Goal: Communication & Community: Answer question/provide support

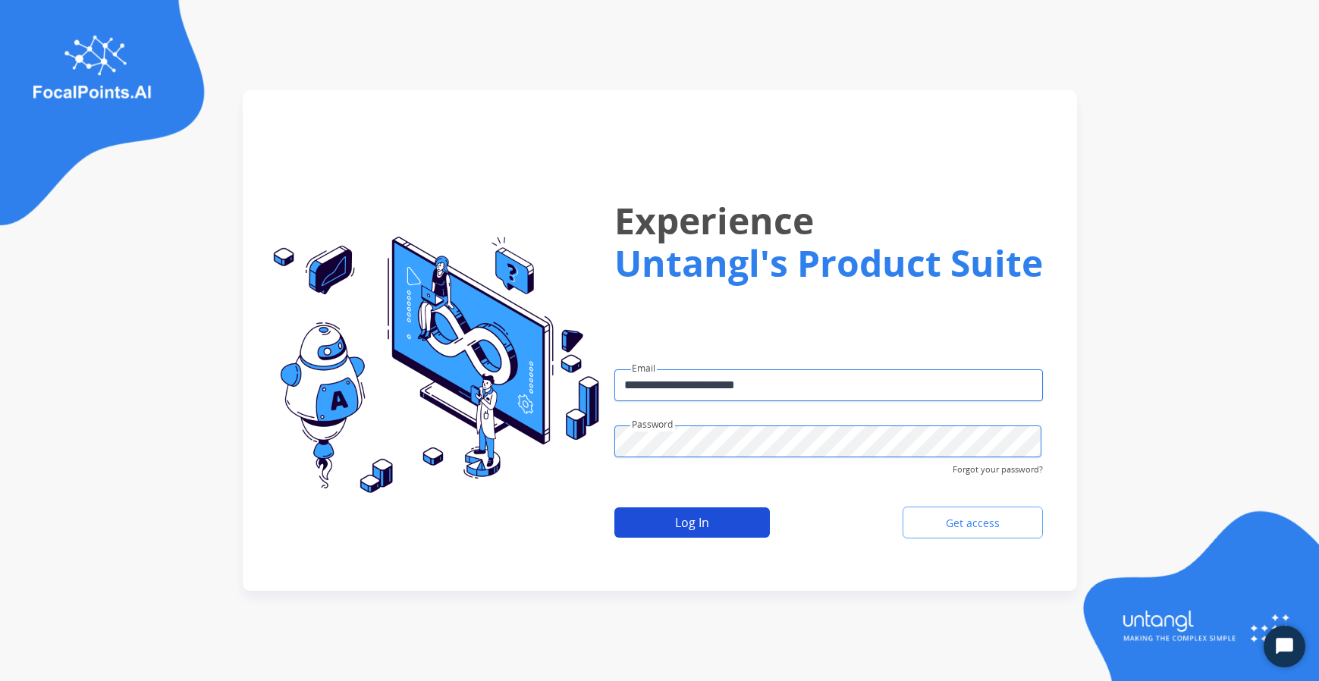
click at [636, 525] on button "Log In" at bounding box center [691, 522] width 155 height 30
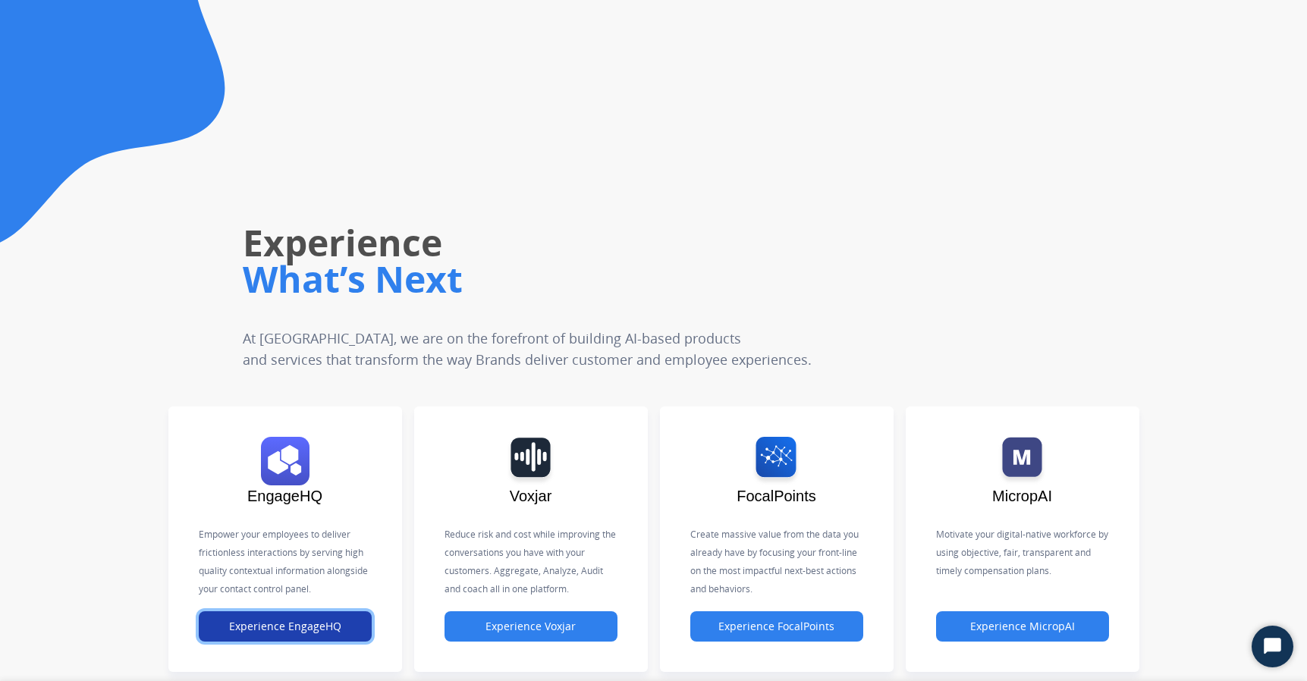
click at [301, 626] on button "Experience EngageHQ" at bounding box center [285, 626] width 173 height 30
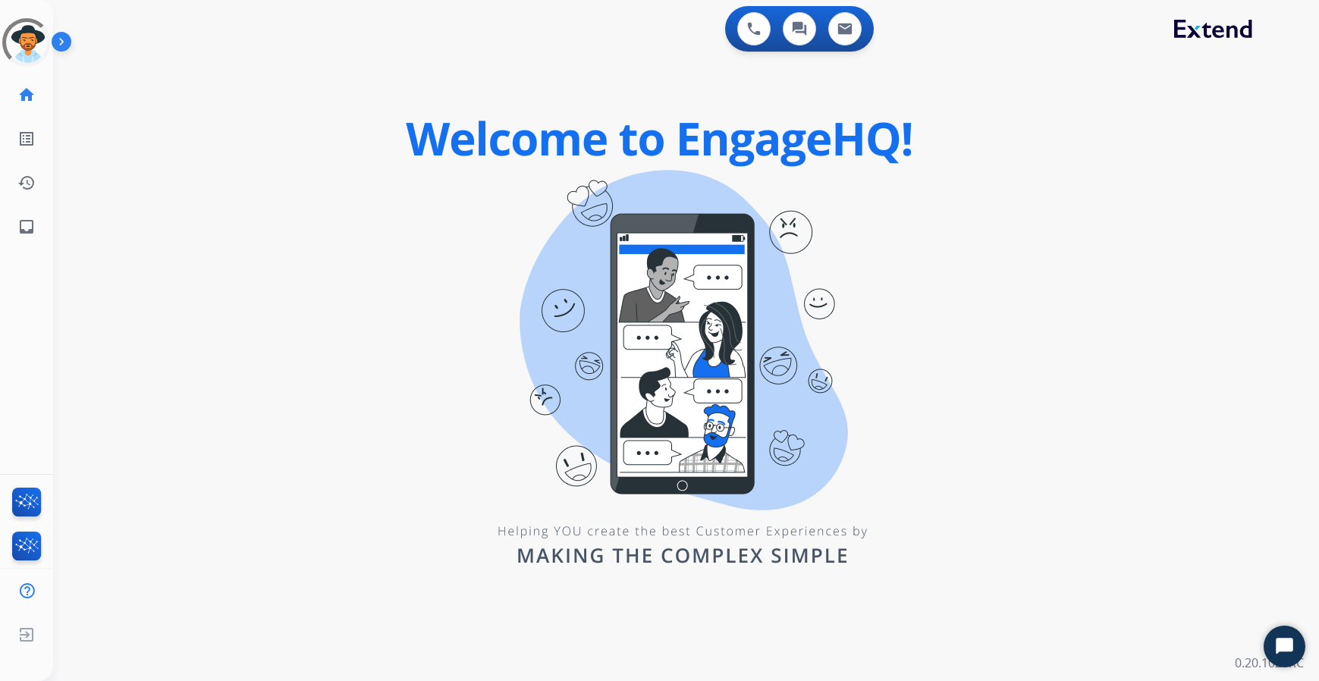
click at [69, 46] on img at bounding box center [65, 44] width 26 height 29
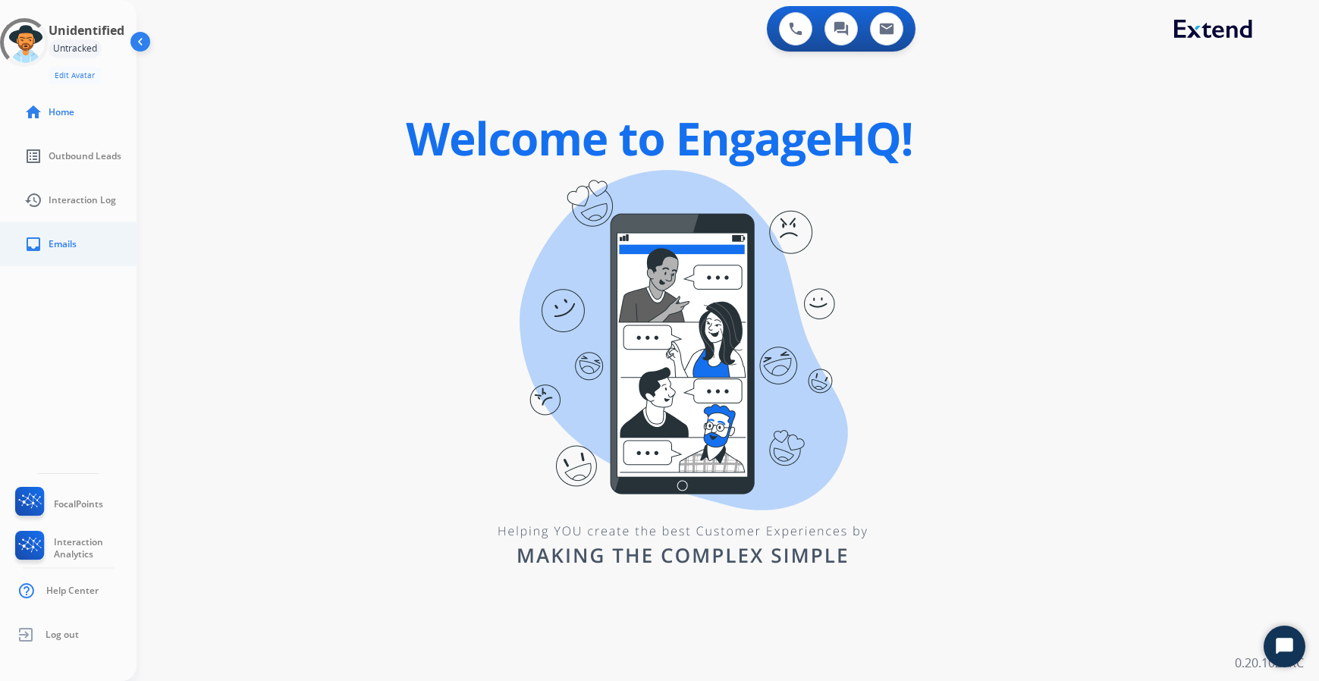
click at [63, 247] on span "Emails" at bounding box center [63, 244] width 28 height 12
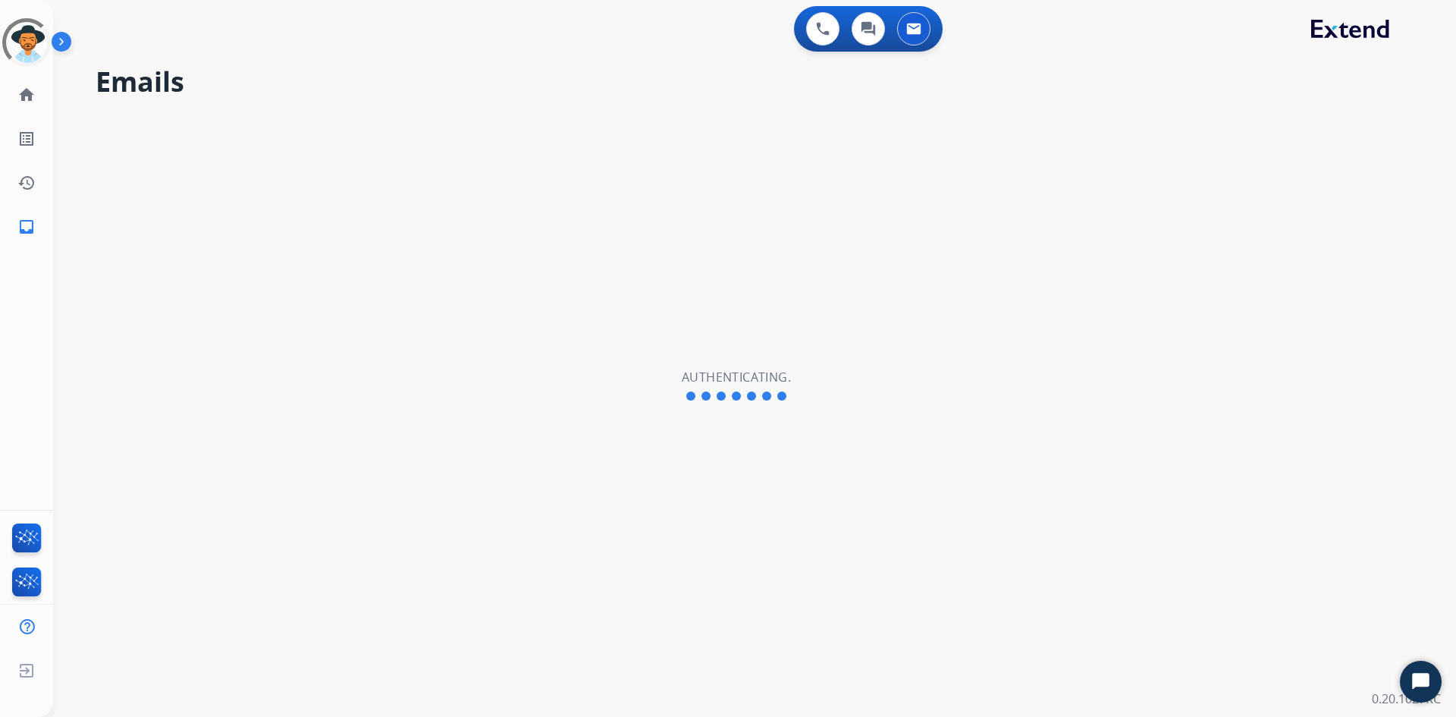
drag, startPoint x: 27, startPoint y: 306, endPoint x: 23, endPoint y: 269, distance: 37.4
click at [29, 306] on div "Unidentified Untracked Edit Avatar Agent: Unidentified Routing Profile: Unident…" at bounding box center [26, 358] width 53 height 717
click at [24, 228] on mat-icon "inbox" at bounding box center [26, 227] width 18 height 18
click at [65, 50] on img at bounding box center [65, 44] width 26 height 29
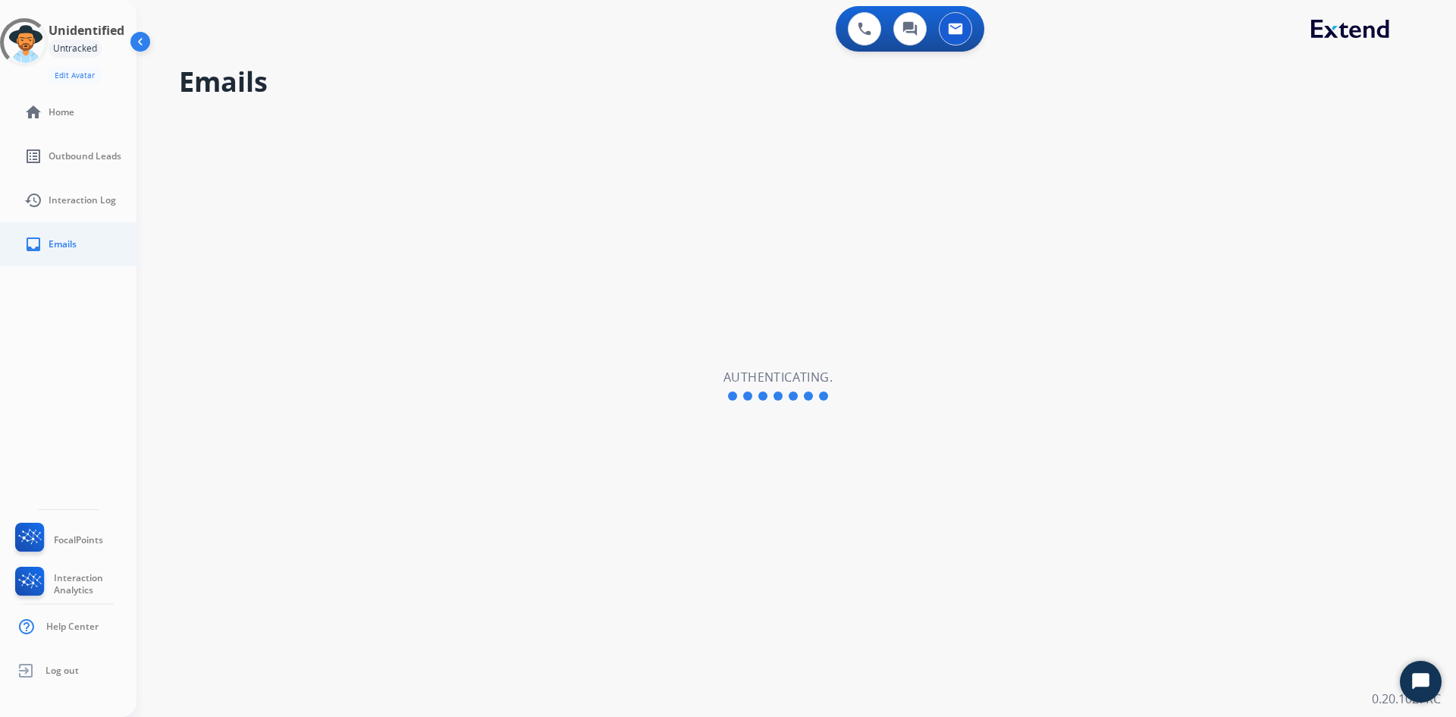
click at [74, 238] on span "Emails" at bounding box center [63, 244] width 28 height 12
click at [141, 47] on img at bounding box center [141, 44] width 29 height 29
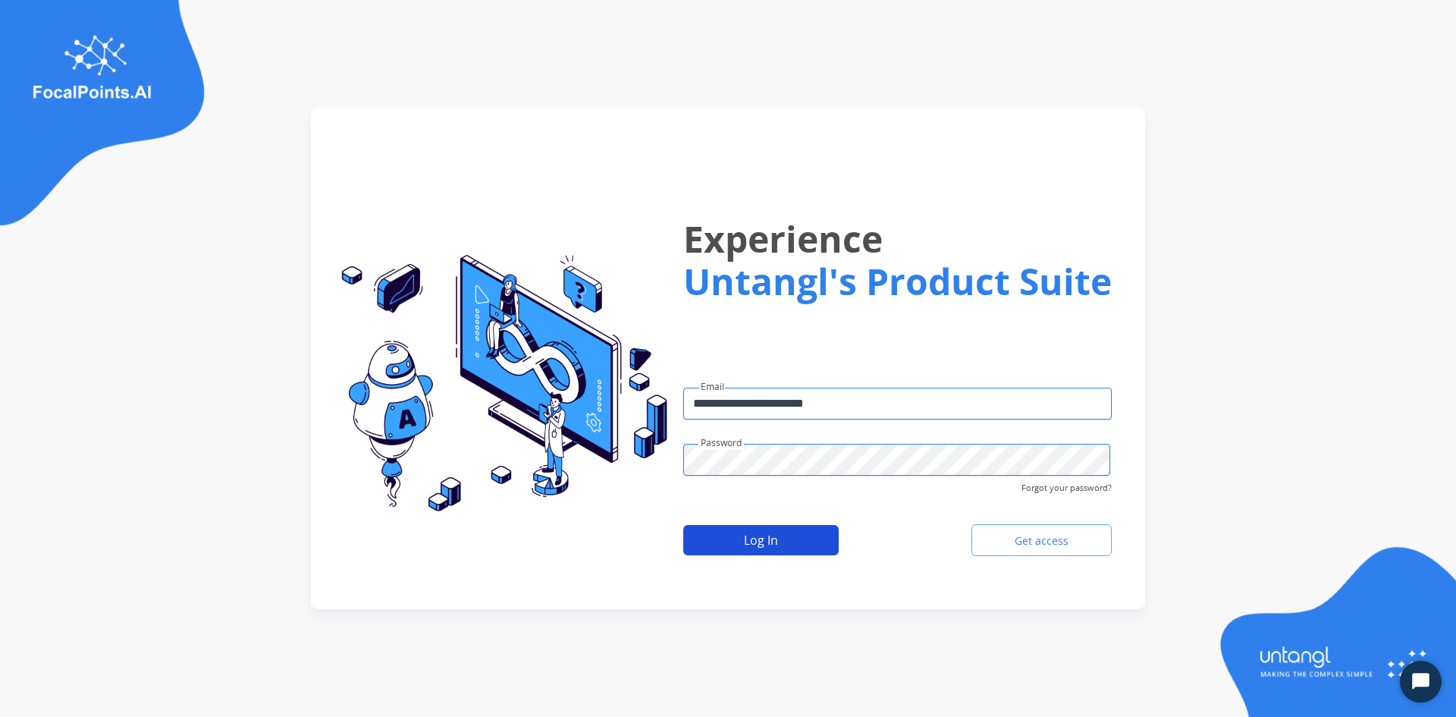
click at [801, 546] on button "Log In" at bounding box center [760, 540] width 155 height 30
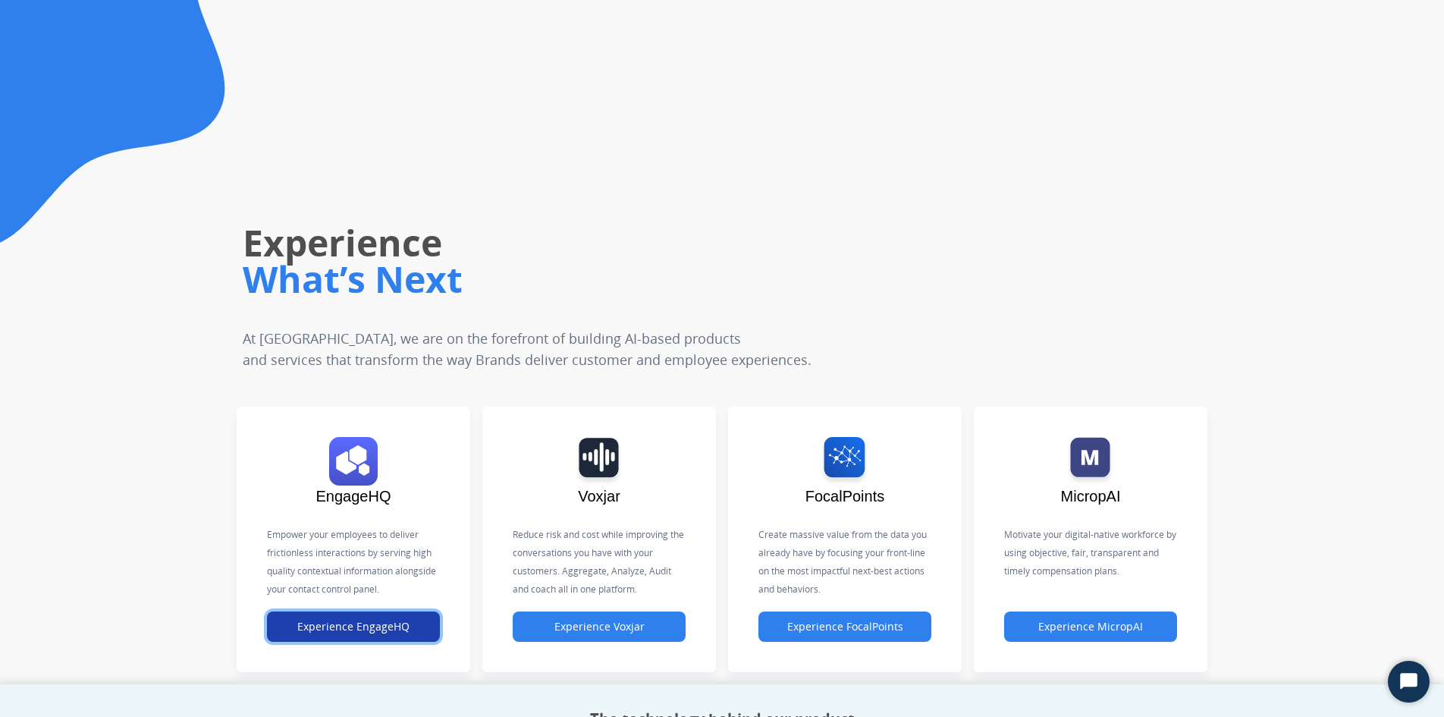
click at [349, 622] on button "Experience EngageHQ" at bounding box center [353, 626] width 173 height 30
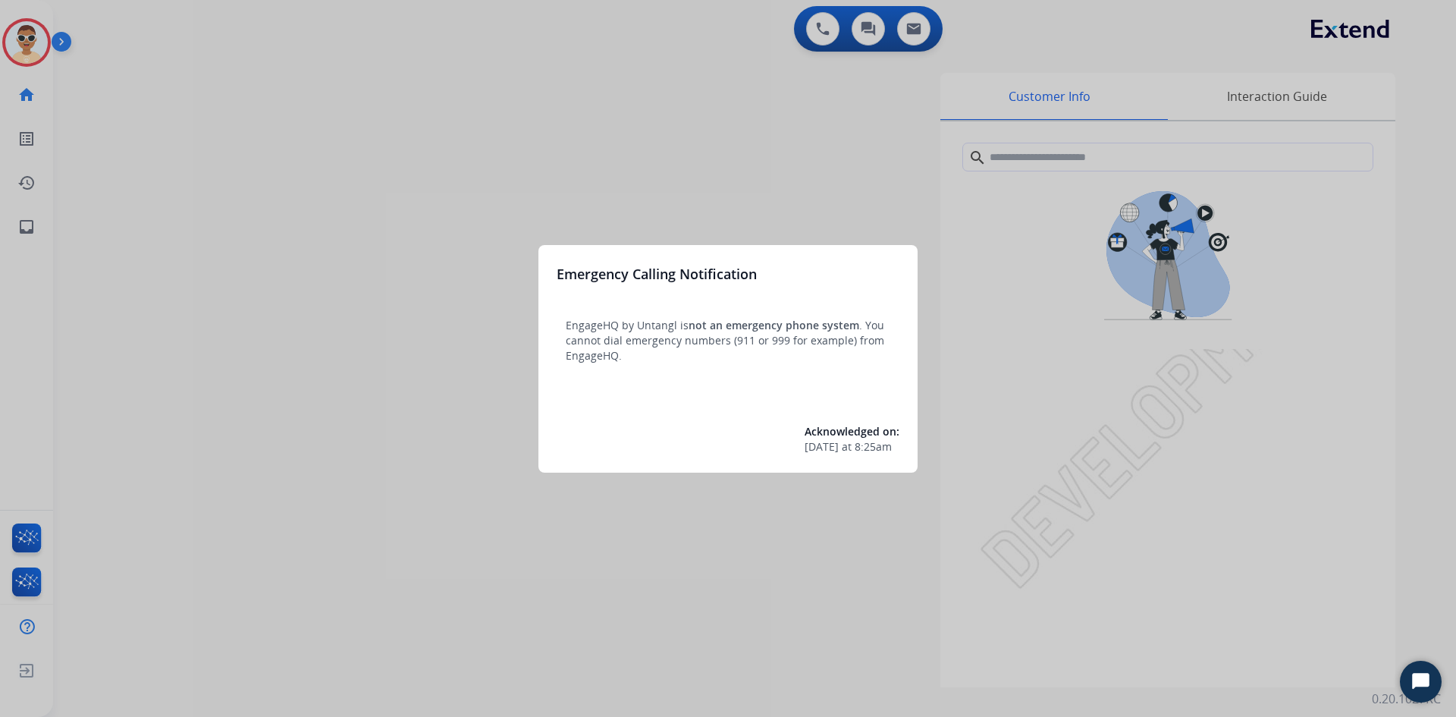
click at [11, 224] on div at bounding box center [728, 358] width 1456 height 717
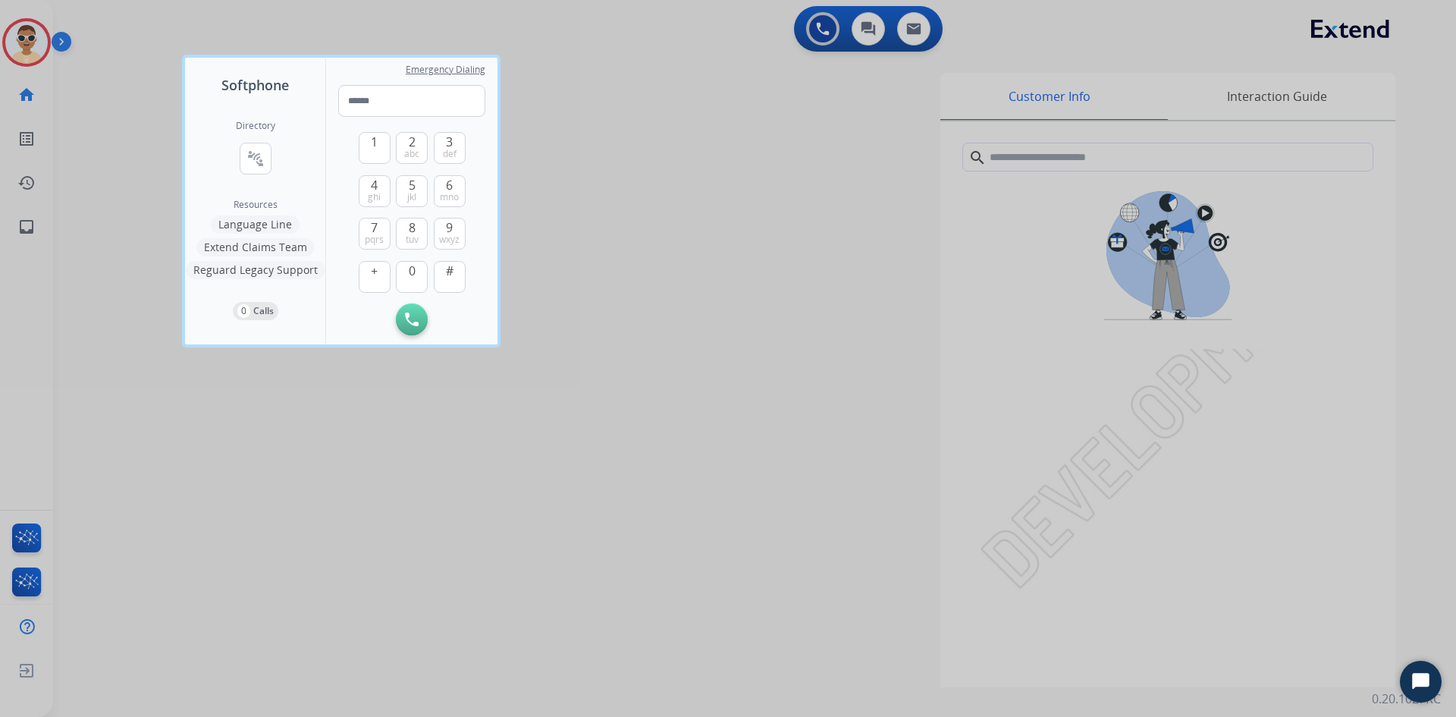
click at [33, 223] on div at bounding box center [728, 358] width 1456 height 717
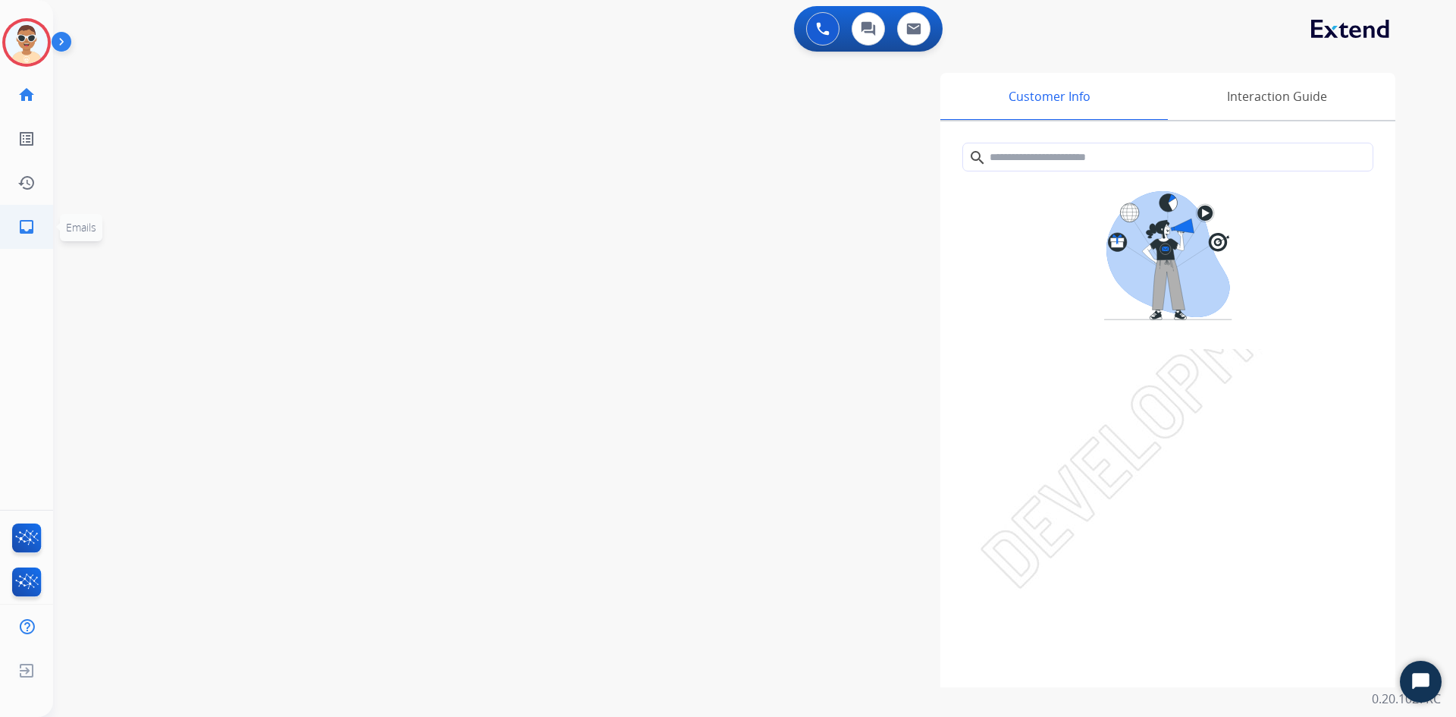
click at [39, 229] on link "inbox Emails" at bounding box center [26, 227] width 42 height 42
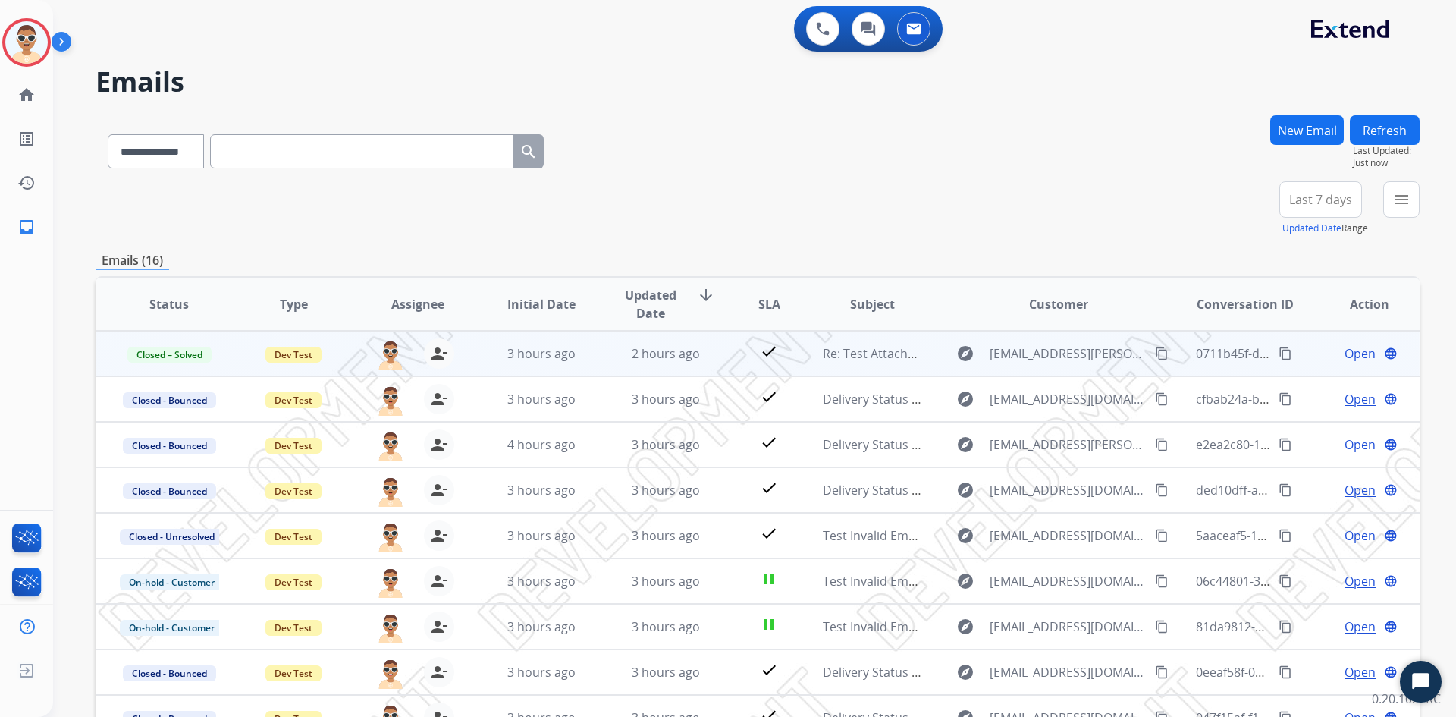
click at [1355, 353] on span "Open" at bounding box center [1360, 353] width 31 height 18
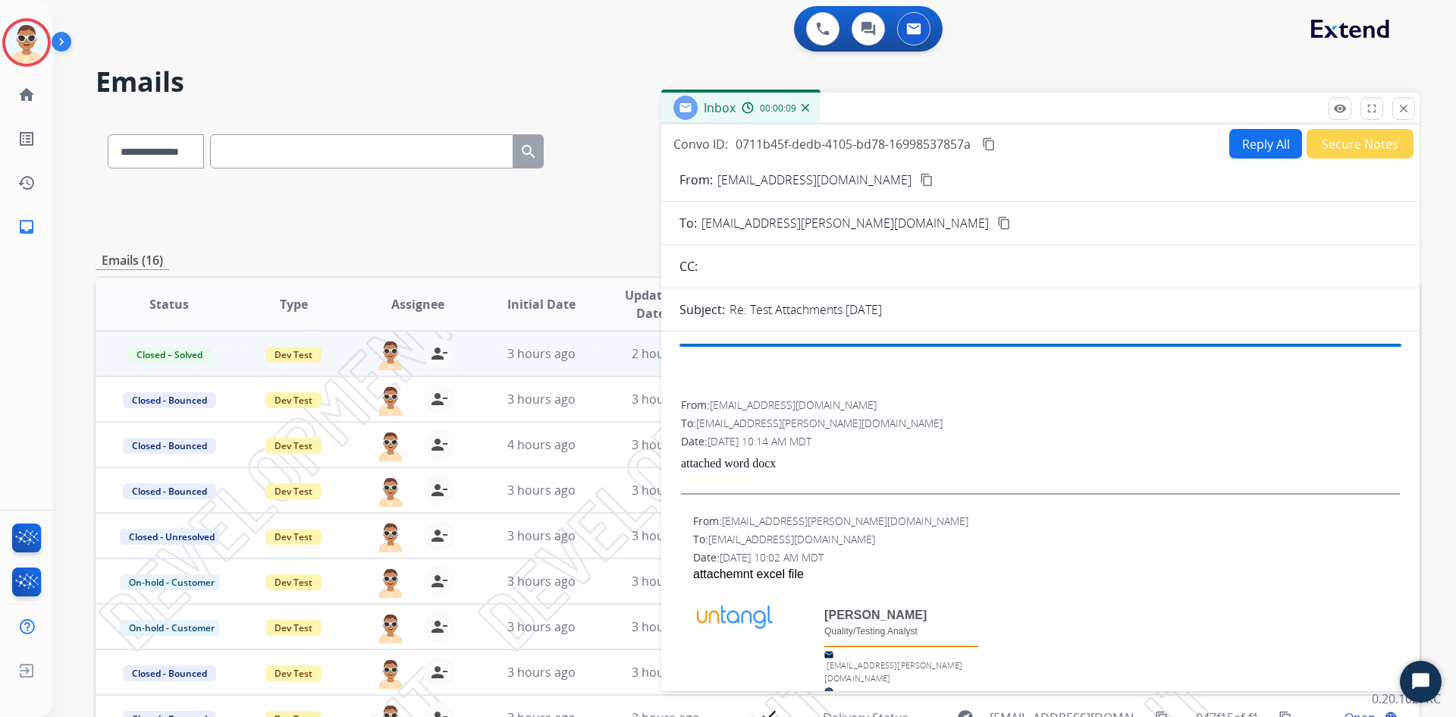
click at [1251, 147] on button "Reply All" at bounding box center [1265, 144] width 73 height 30
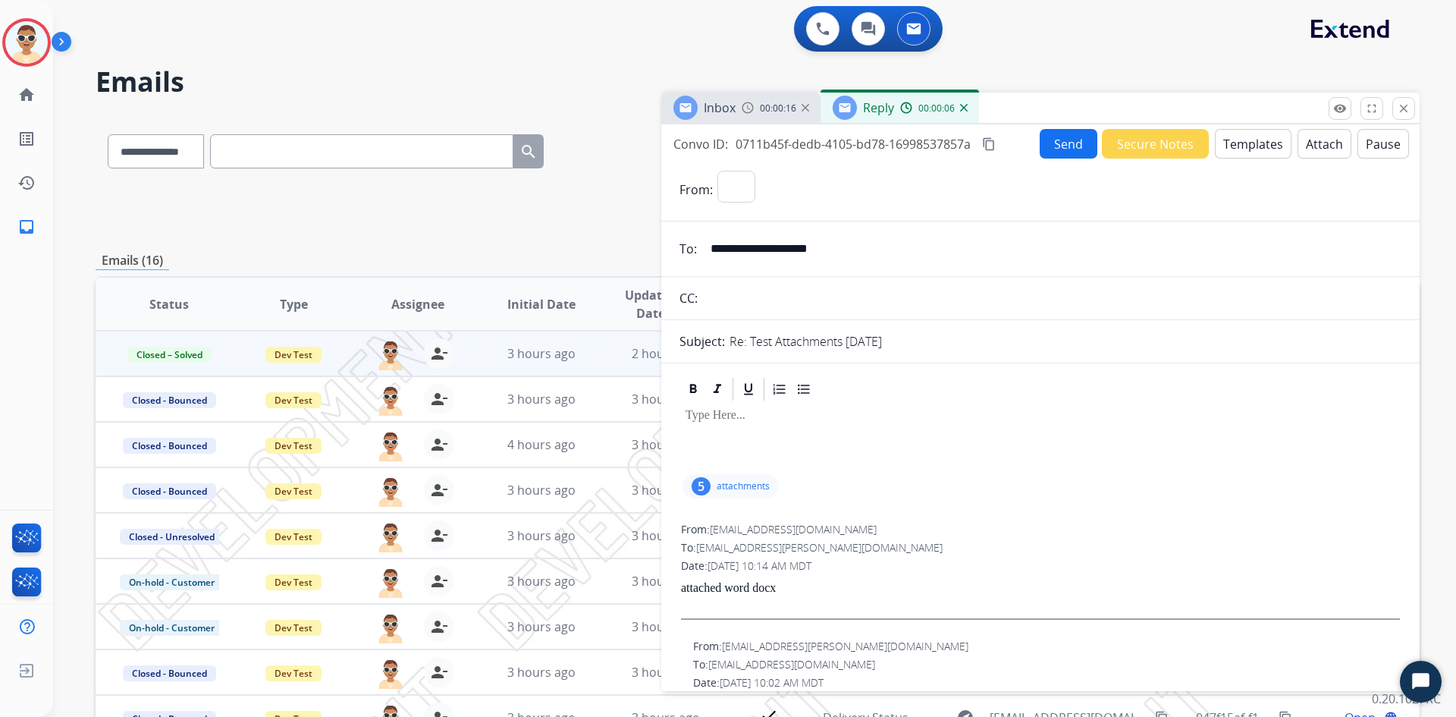
select select "**********"
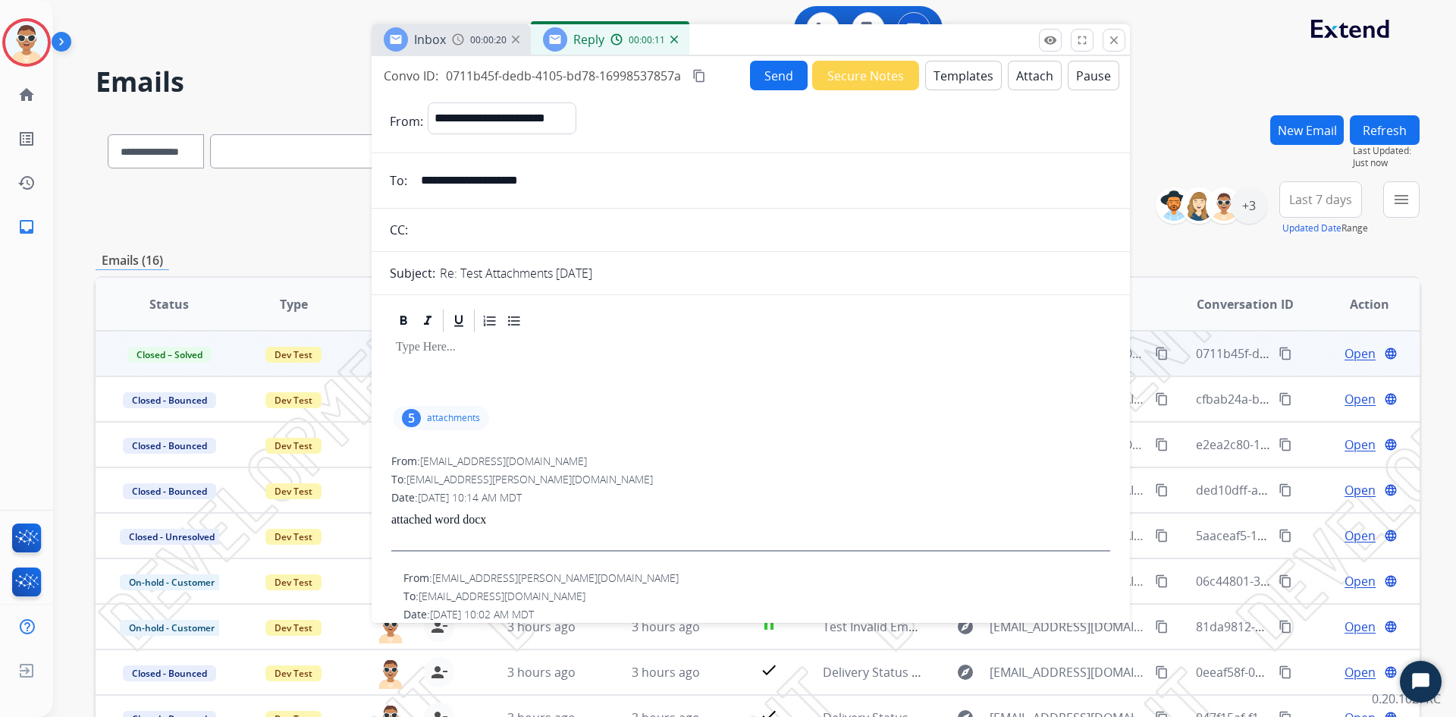
drag, startPoint x: 1034, startPoint y: 115, endPoint x: 745, endPoint y: 46, distance: 297.6
click at [745, 46] on div "Inbox 00:00:20 Reply 00:00:11" at bounding box center [751, 40] width 758 height 32
click at [570, 375] on div at bounding box center [751, 368] width 722 height 68
click at [1420, 253] on div "**********" at bounding box center [754, 358] width 1403 height 717
click at [634, 341] on p "To enrich screen reader interactions, please activate Accessibility in Grammarl…" at bounding box center [751, 348] width 710 height 14
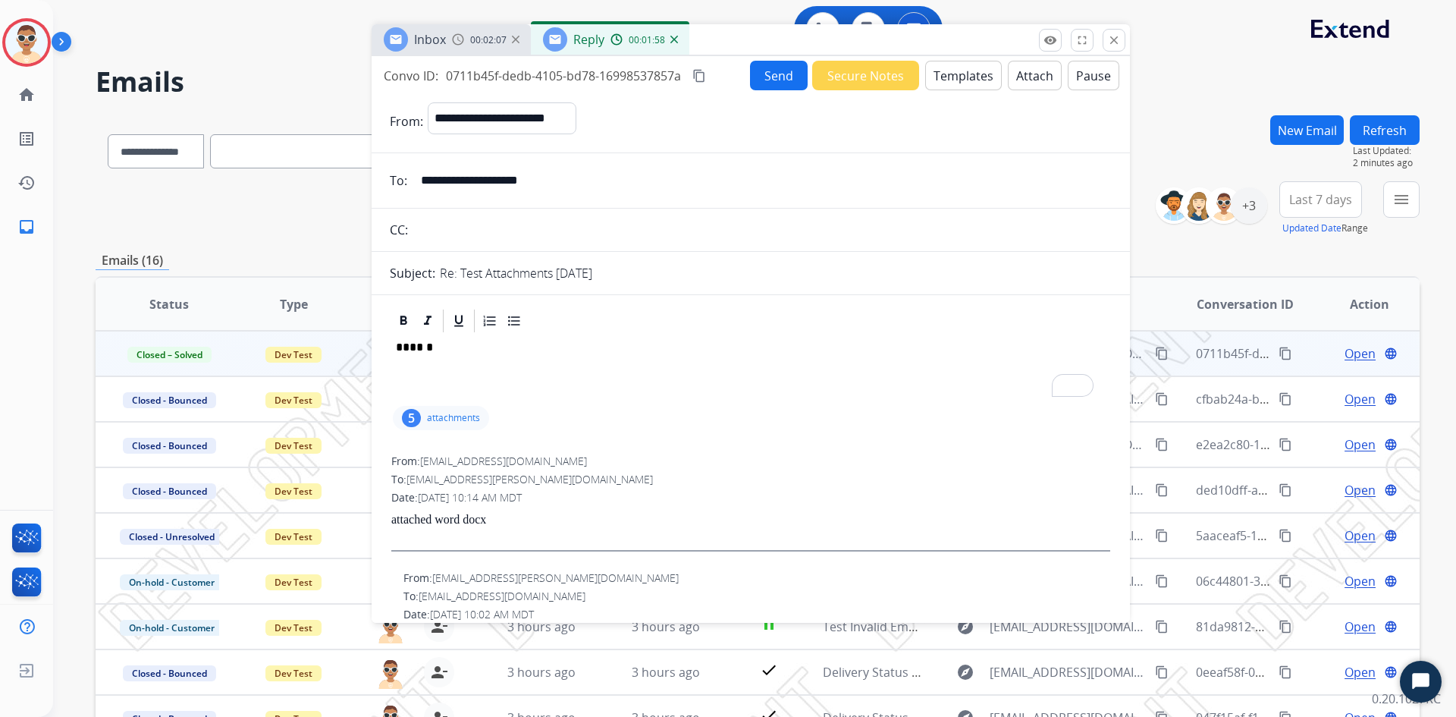
click at [479, 347] on p "******" at bounding box center [745, 348] width 698 height 14
click at [768, 77] on button "Send" at bounding box center [779, 76] width 58 height 30
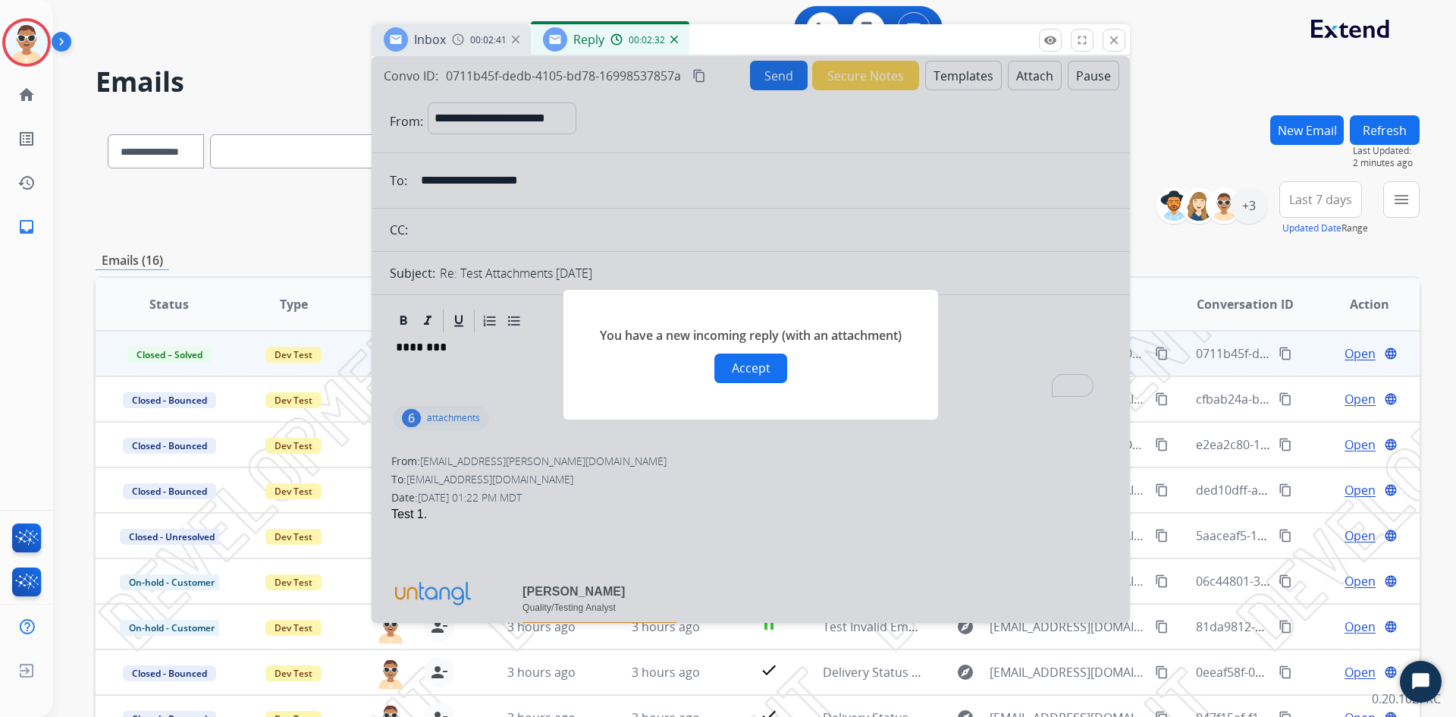
click at [748, 366] on button "Accept" at bounding box center [750, 368] width 73 height 30
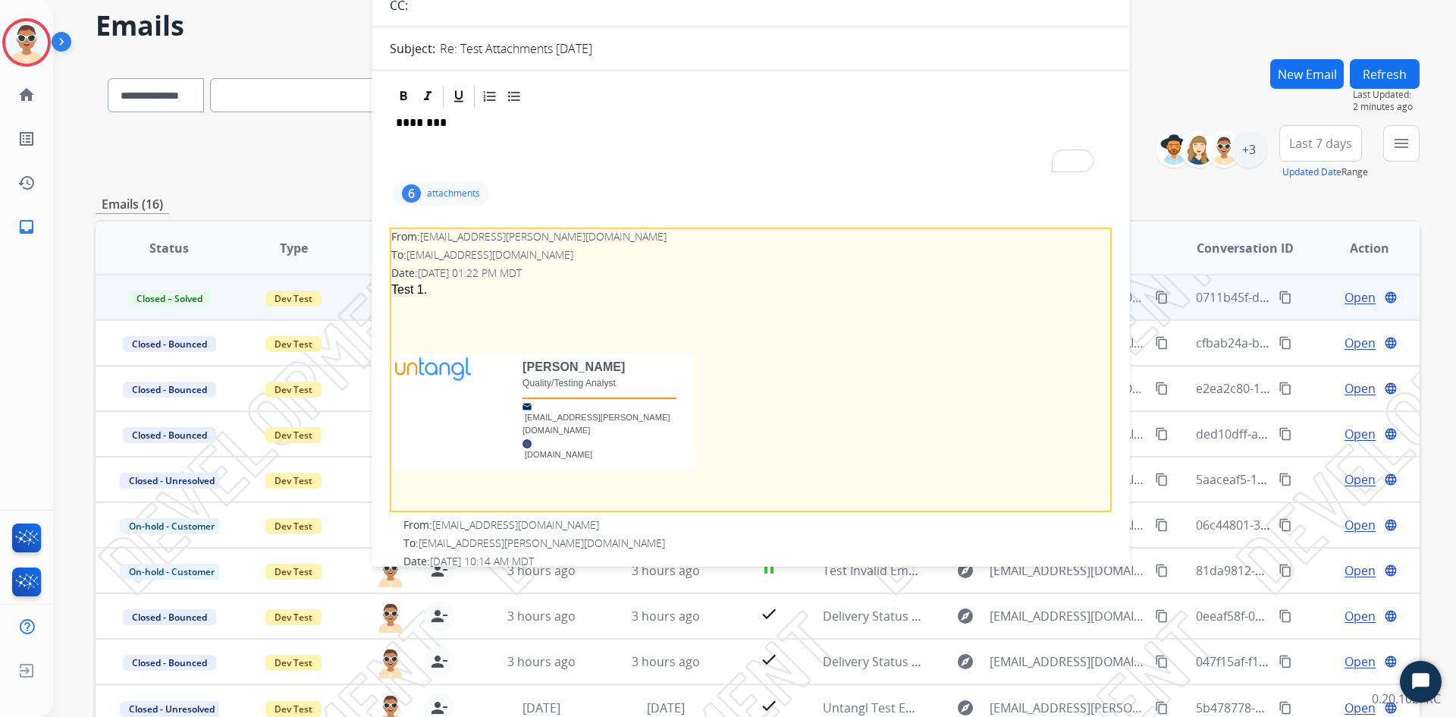
scroll to position [93, 0]
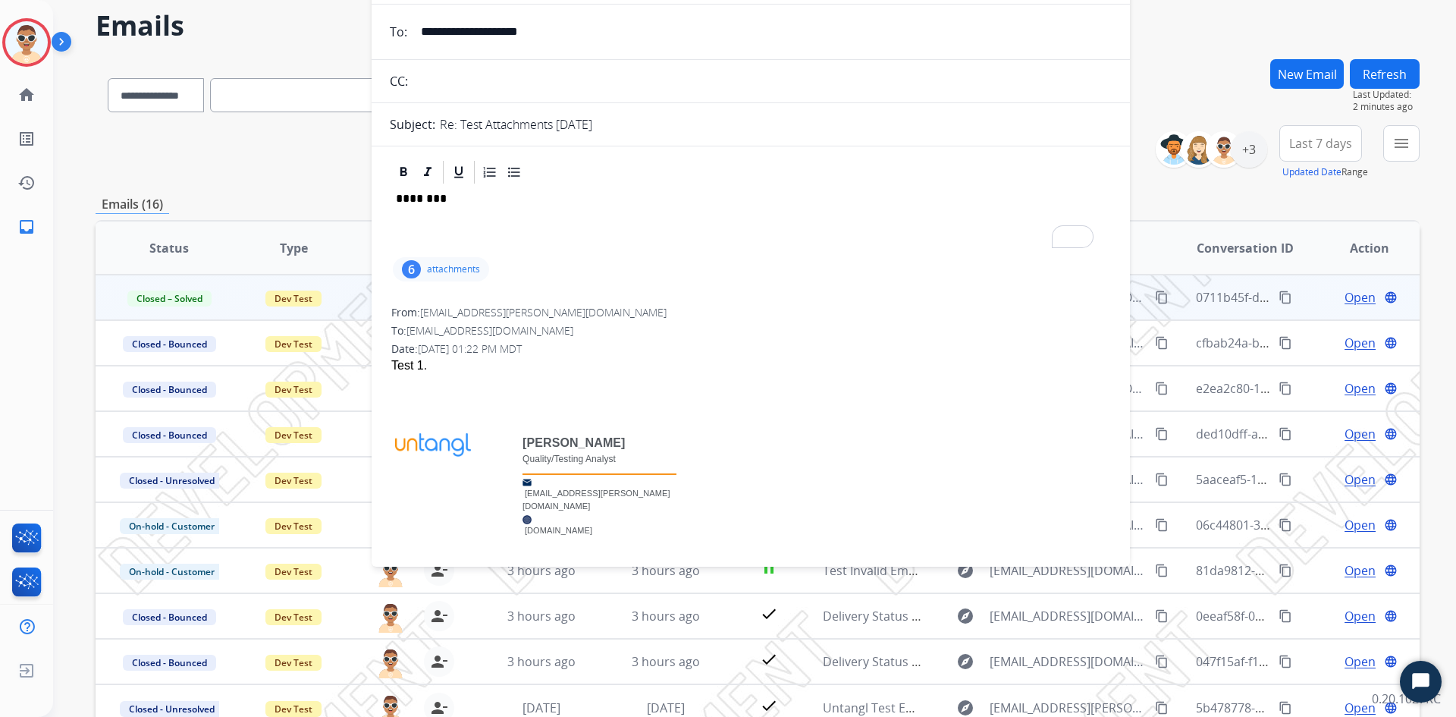
click at [457, 276] on div "6 attachments" at bounding box center [441, 269] width 96 height 24
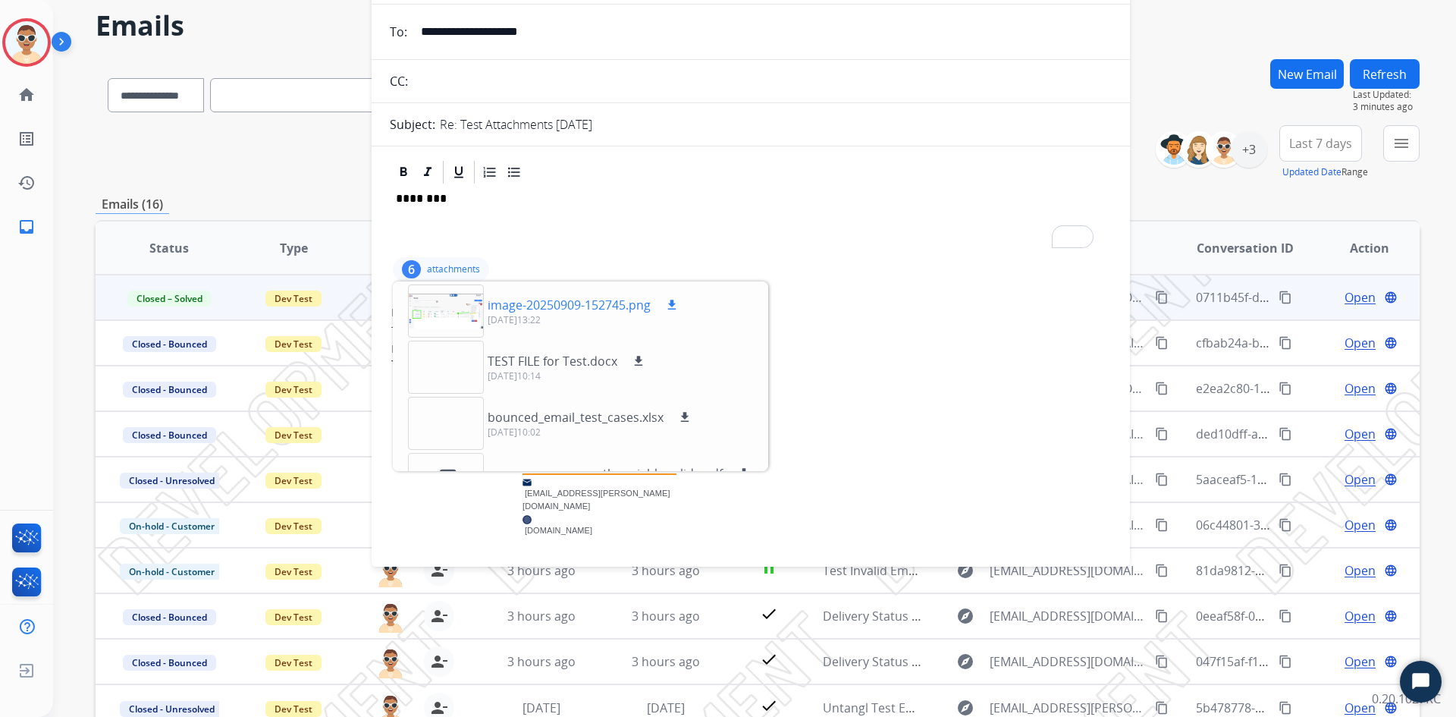
click at [528, 309] on p "image-20250909-152745.png" at bounding box center [569, 305] width 163 height 18
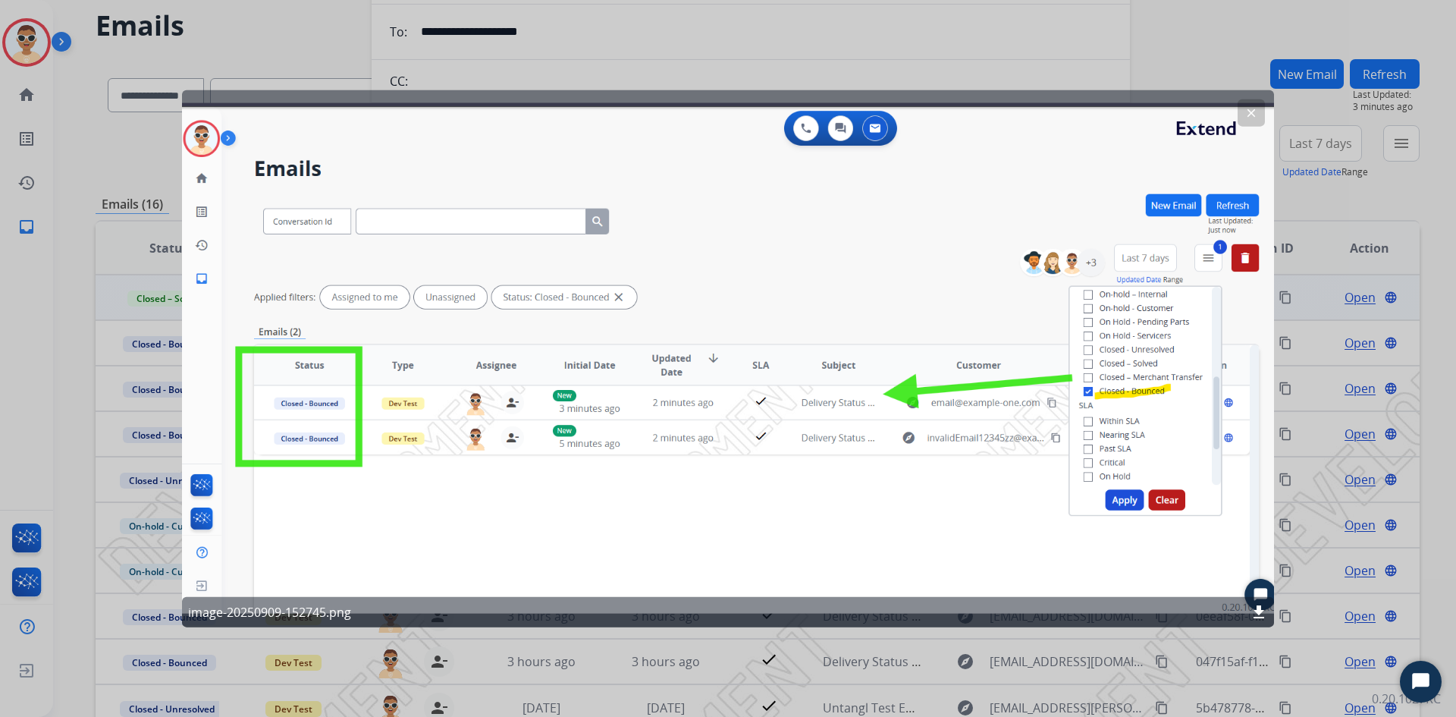
click at [1262, 115] on button "clear" at bounding box center [1251, 112] width 27 height 27
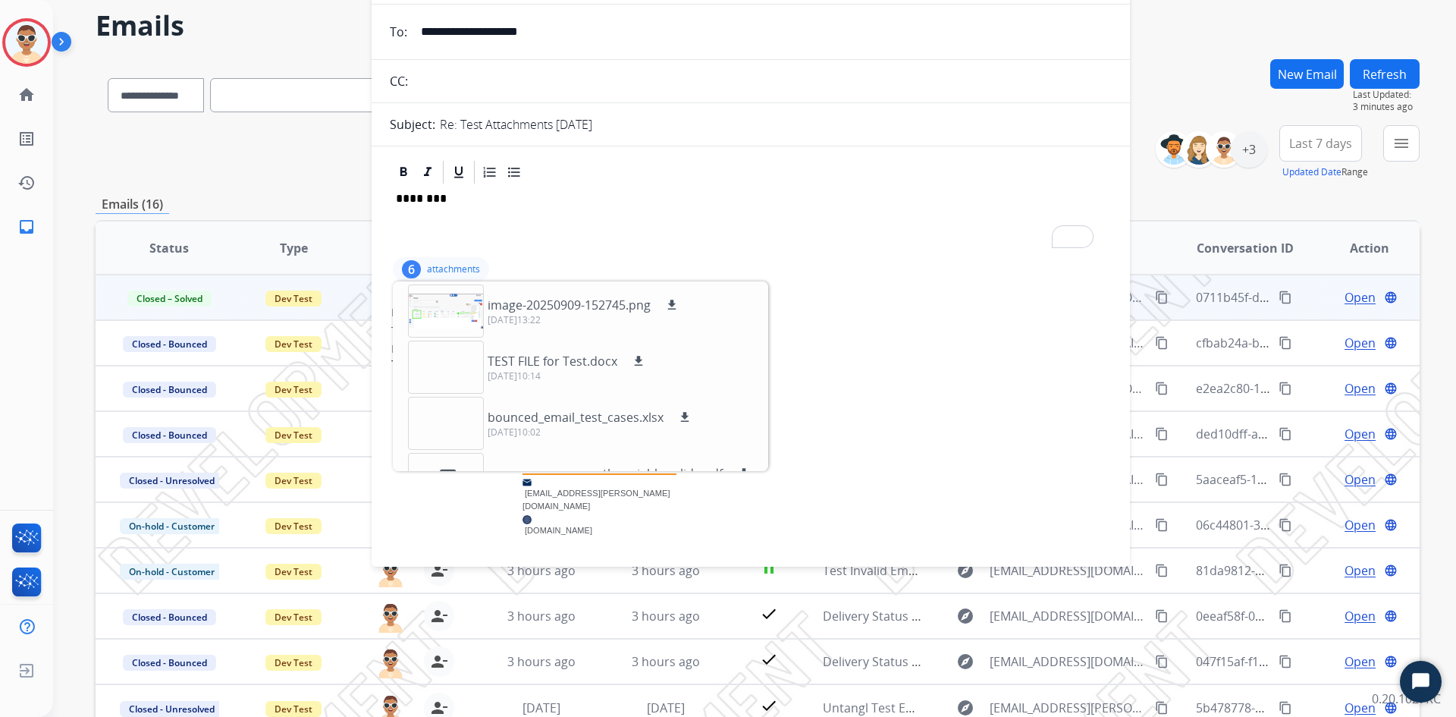
click at [537, 253] on div "********" at bounding box center [751, 220] width 722 height 68
click at [919, 363] on div "Test 1." at bounding box center [750, 365] width 719 height 18
click at [453, 262] on div "6 attachments image-20250909-152745.png download [DATE]13:22 TEST FILE for Test…" at bounding box center [441, 269] width 96 height 24
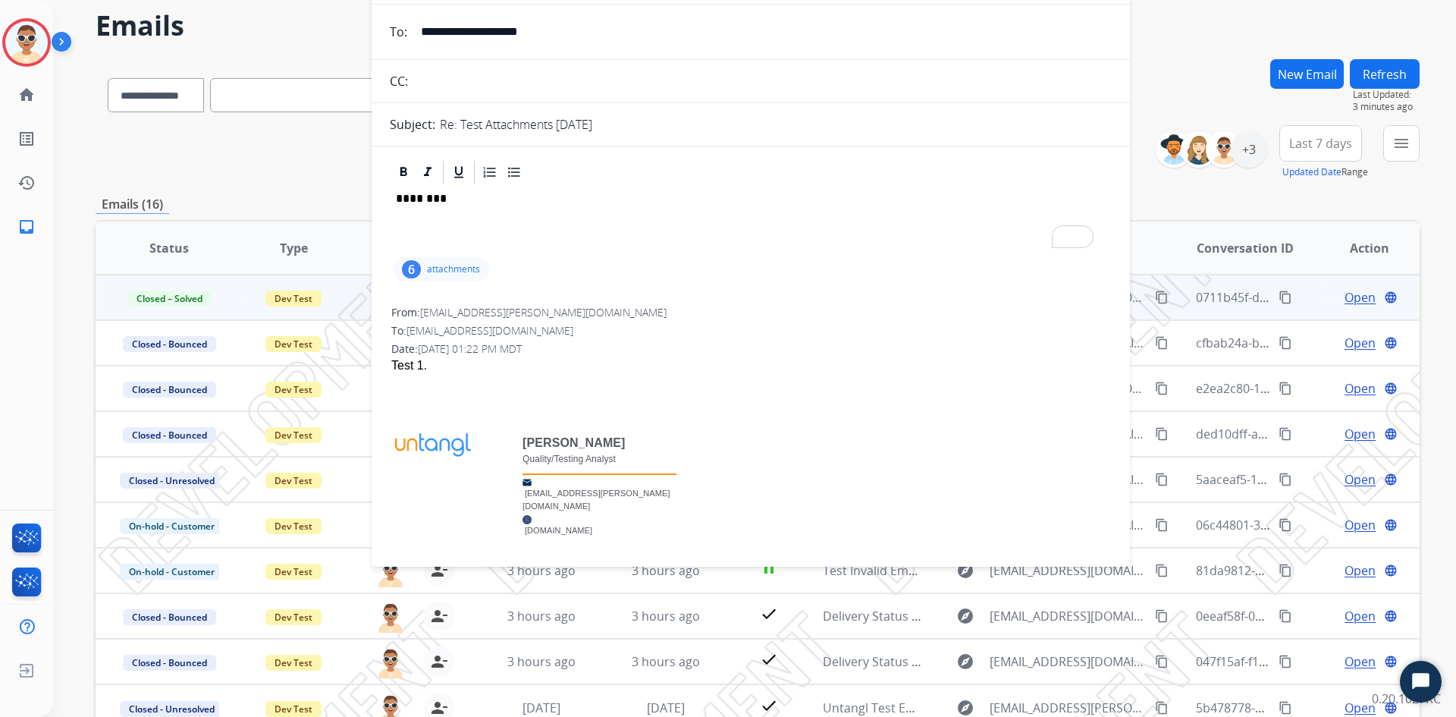
scroll to position [17, 0]
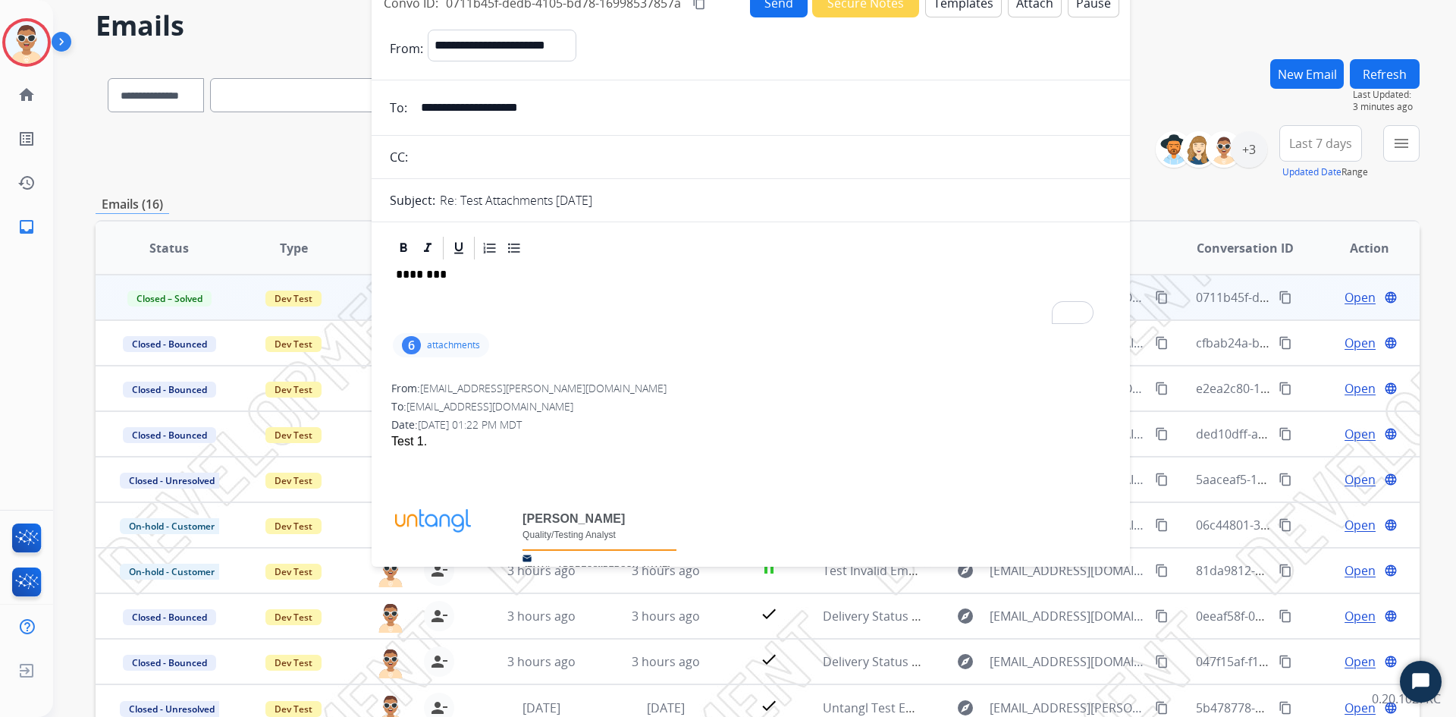
click at [550, 286] on div "********" at bounding box center [751, 296] width 722 height 68
click at [472, 298] on div "********" at bounding box center [751, 296] width 722 height 68
click at [544, 364] on div "******** 6 attachments From: [EMAIL_ADDRESS][PERSON_NAME][DOMAIN_NAME] To: [EMA…" at bounding box center [751, 699] width 758 height 930
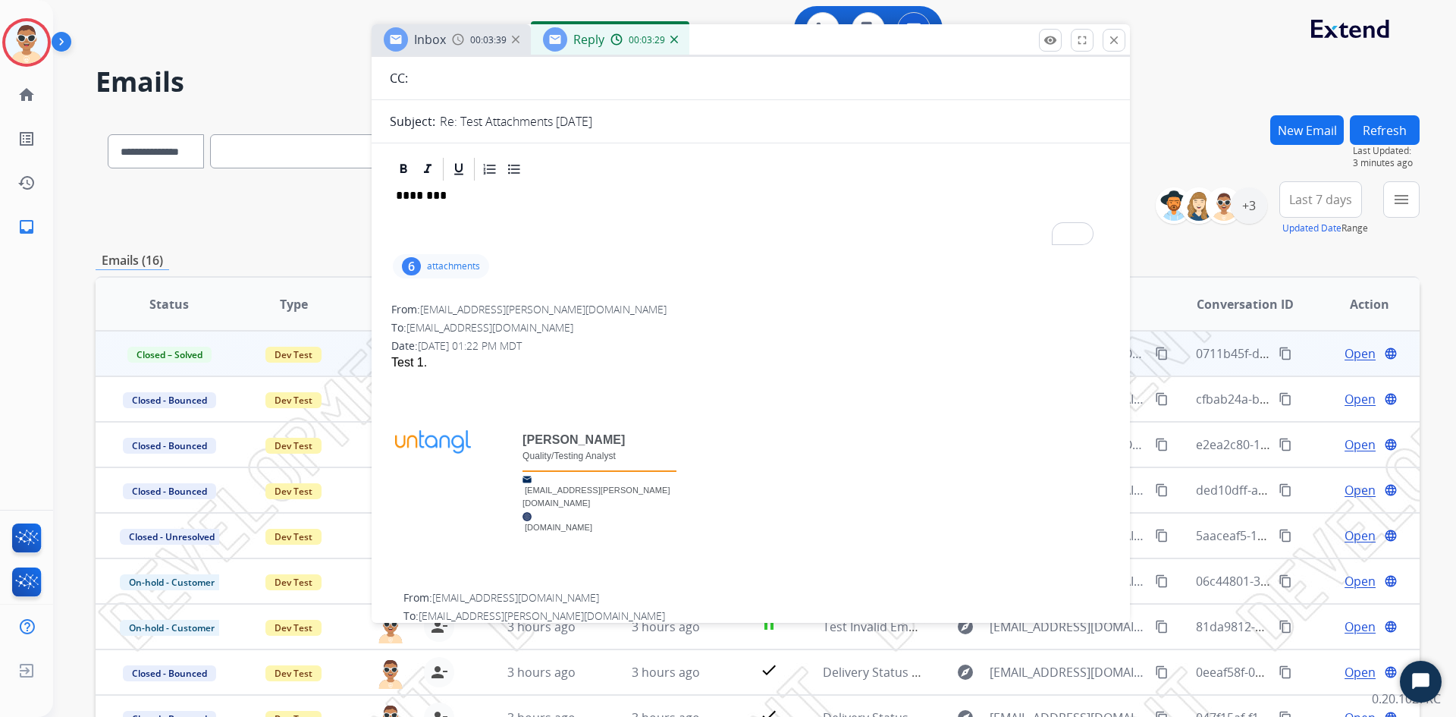
scroll to position [0, 0]
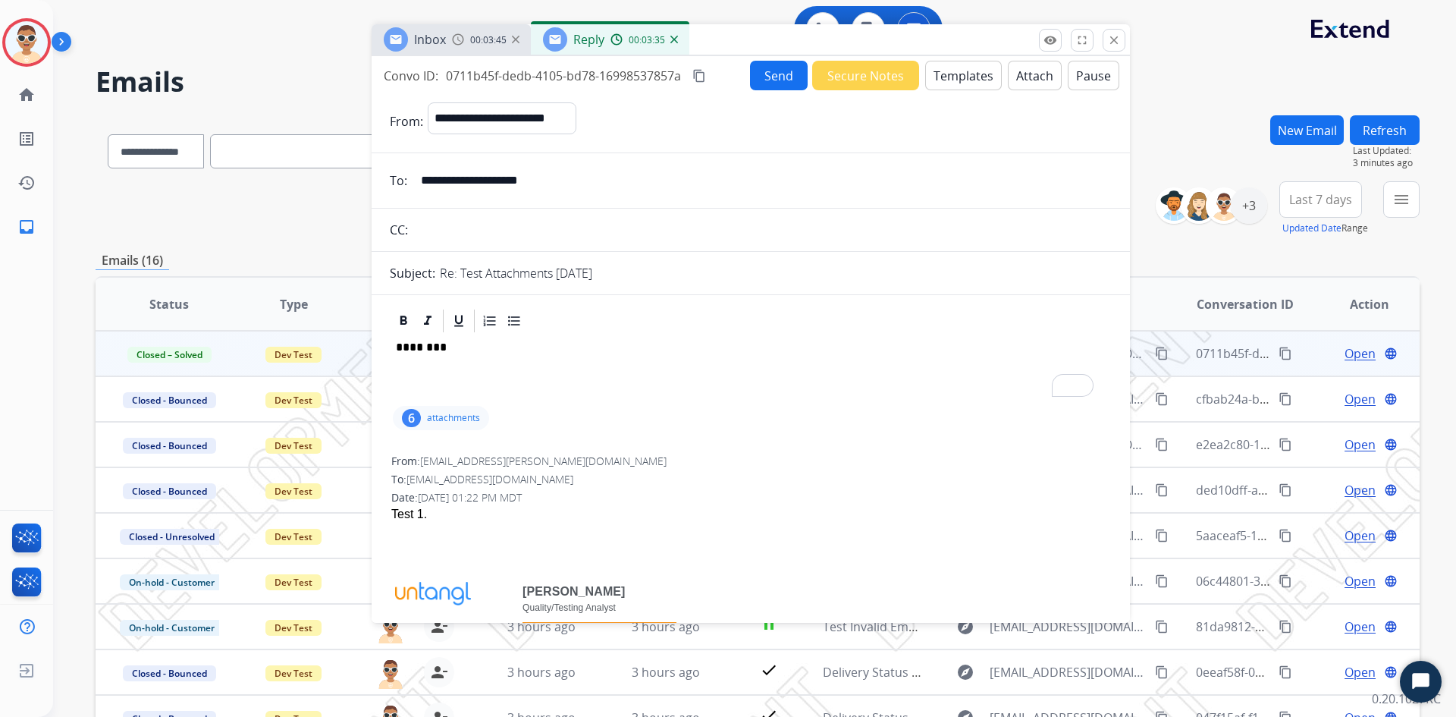
click at [540, 511] on div "Test 1." at bounding box center [750, 514] width 719 height 18
click at [473, 505] on div "Date: [DATE] 01:22 PM MDT" at bounding box center [750, 497] width 719 height 15
click at [447, 513] on div "Test 1." at bounding box center [750, 514] width 719 height 18
click at [490, 514] on div "Test 1." at bounding box center [750, 514] width 719 height 18
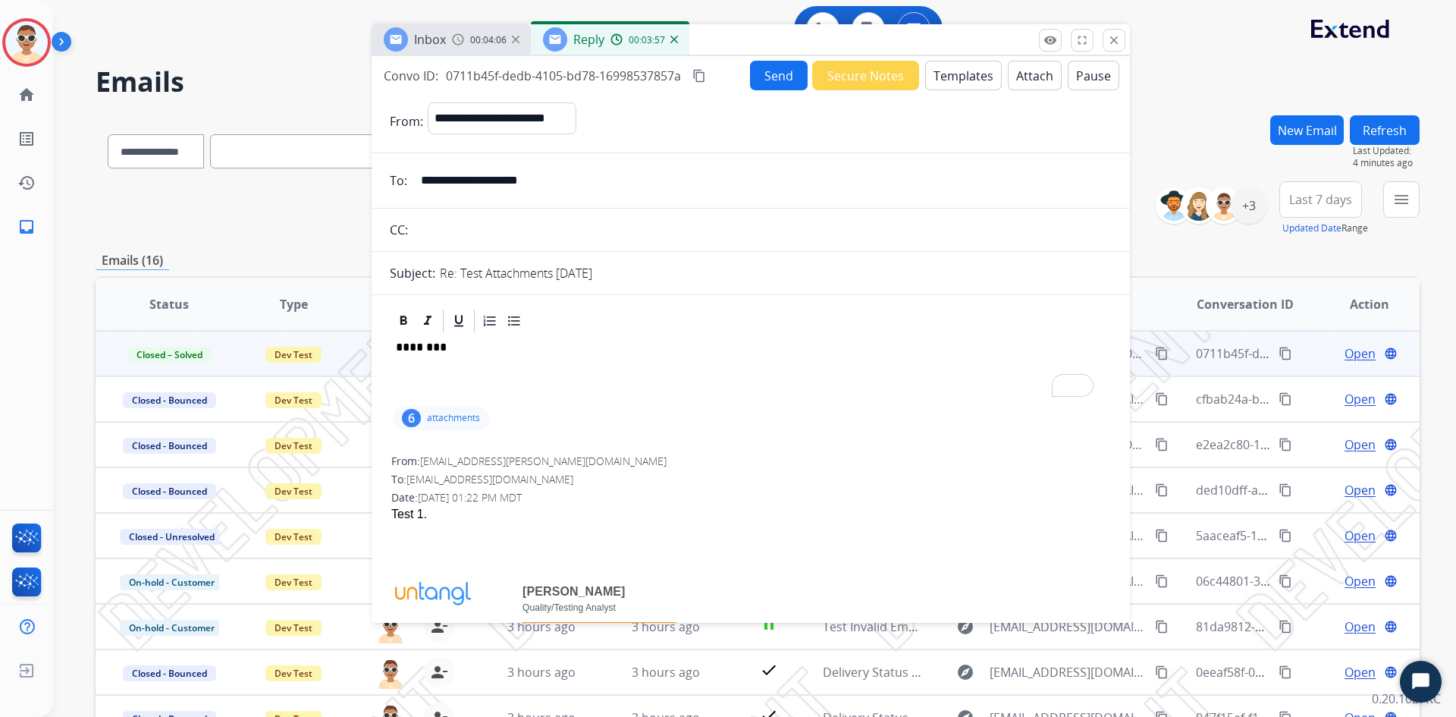
click at [783, 72] on button "Send" at bounding box center [779, 76] width 58 height 30
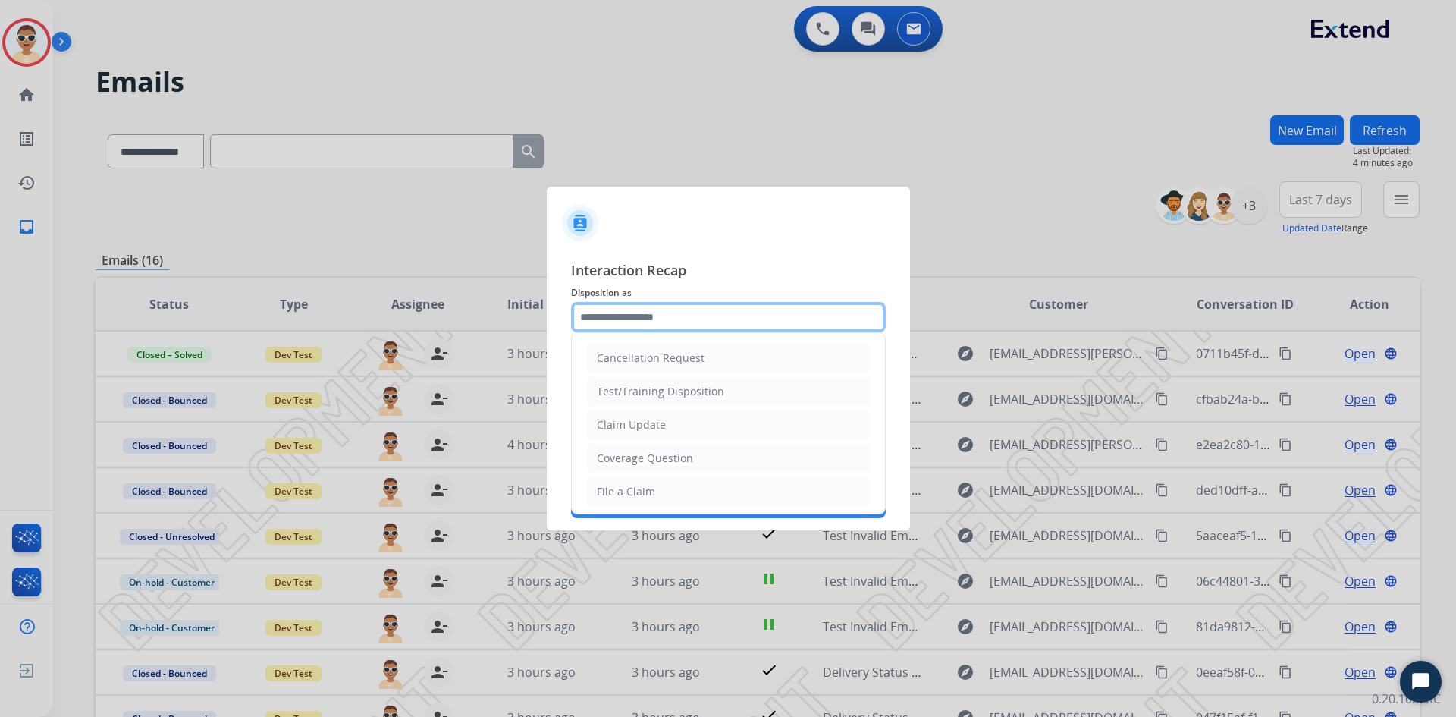
click at [689, 325] on input "text" at bounding box center [728, 317] width 315 height 30
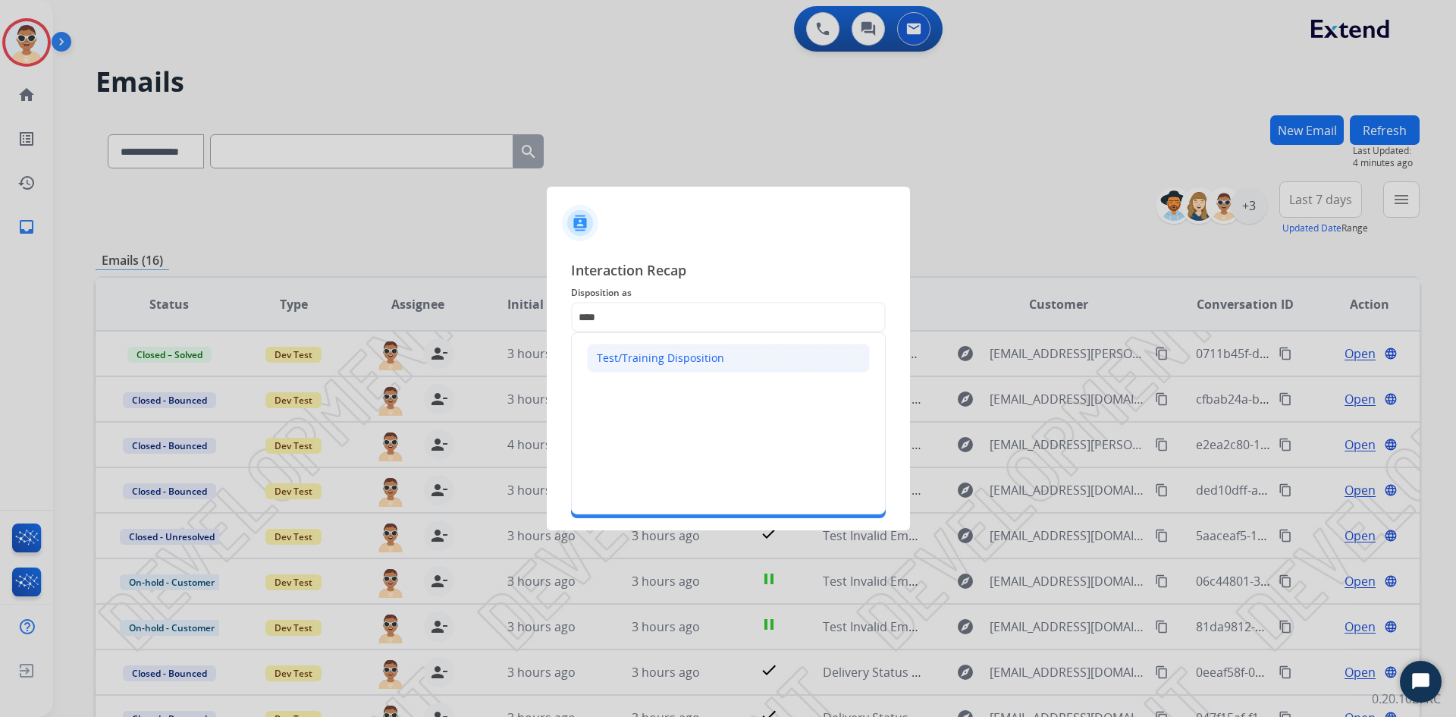
click at [692, 356] on div "Test/Training Disposition" at bounding box center [660, 357] width 127 height 15
type input "**********"
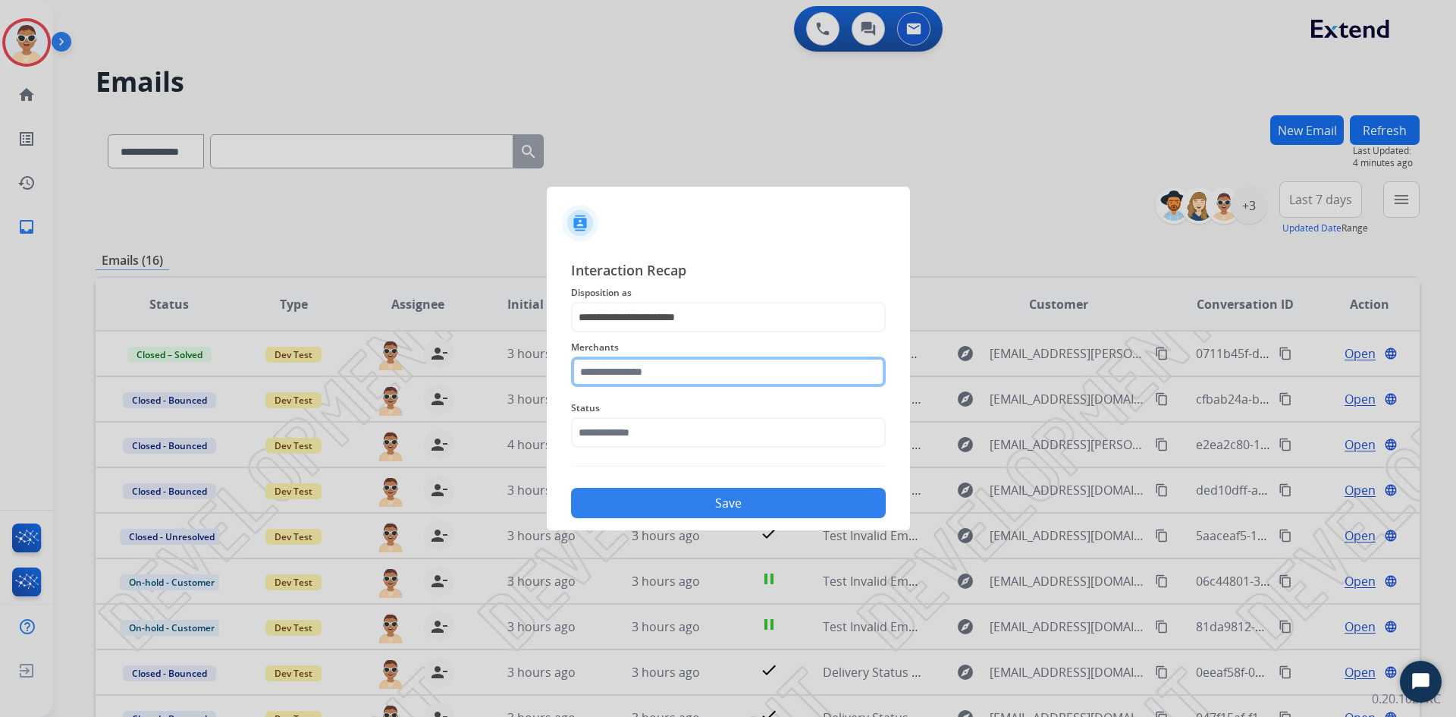
click at [689, 367] on input "text" at bounding box center [728, 371] width 315 height 30
type input "*********"
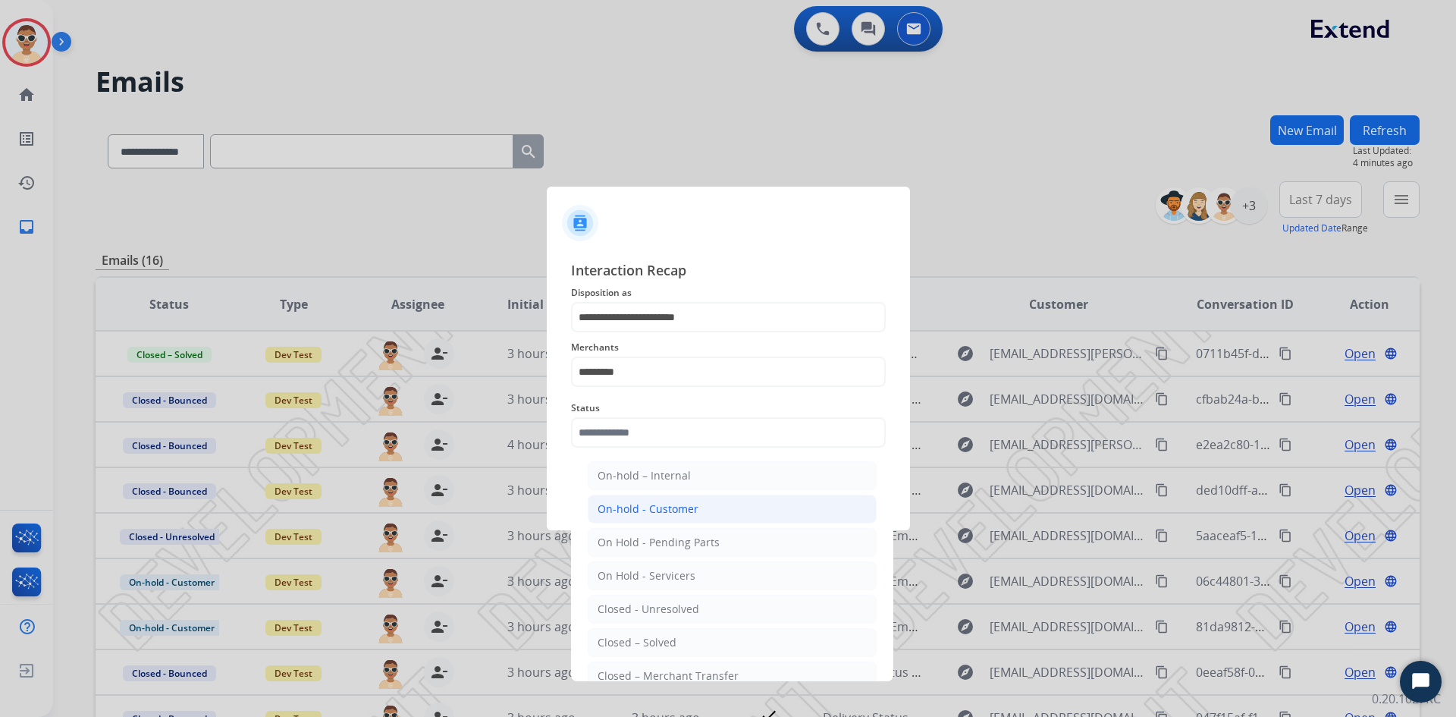
click at [644, 507] on div "On-hold - Customer" at bounding box center [648, 508] width 101 height 15
type input "**********"
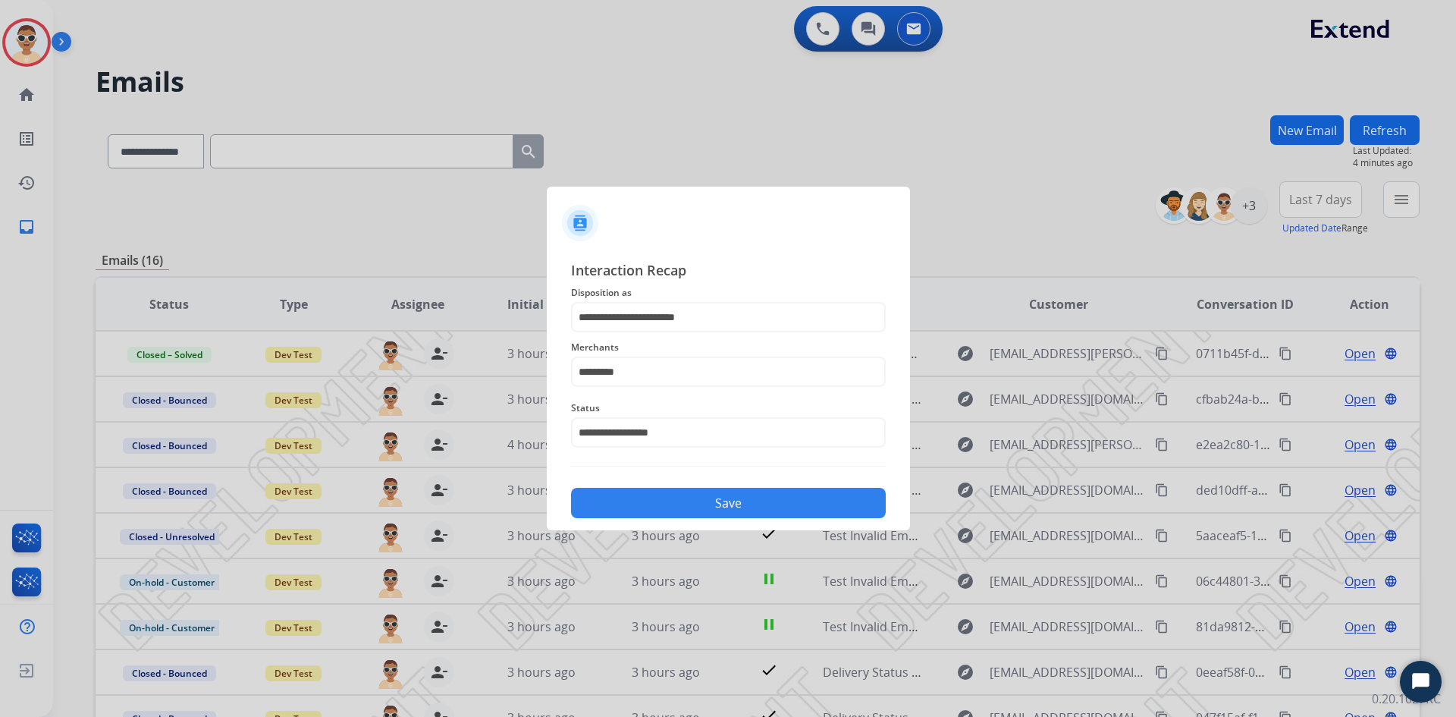
click at [647, 501] on button "Save" at bounding box center [728, 503] width 315 height 30
